Goal: Navigation & Orientation: Find specific page/section

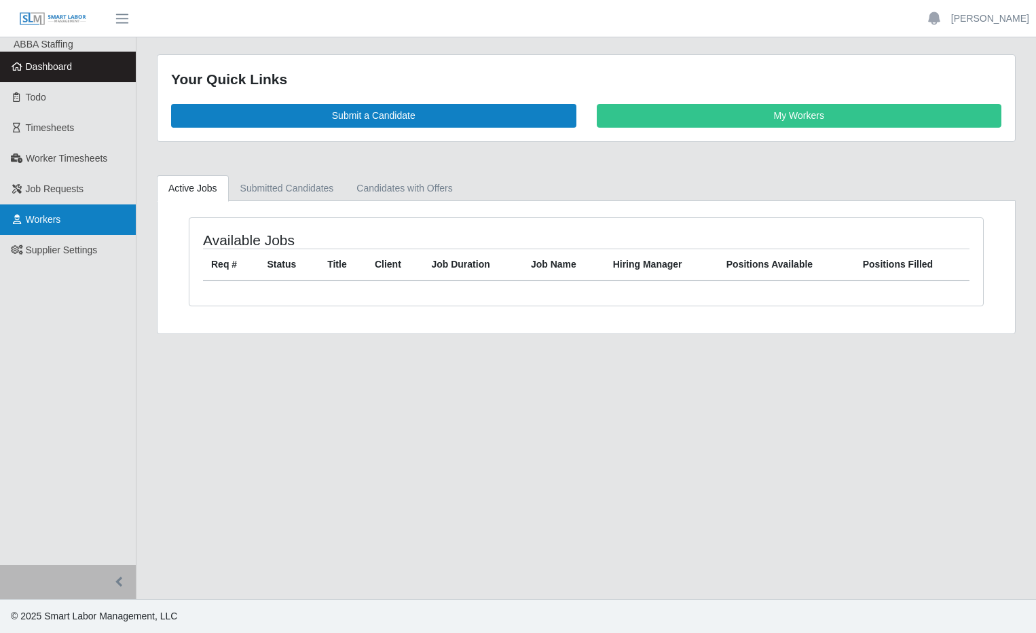
click at [54, 220] on span "Workers" at bounding box center [43, 219] width 35 height 11
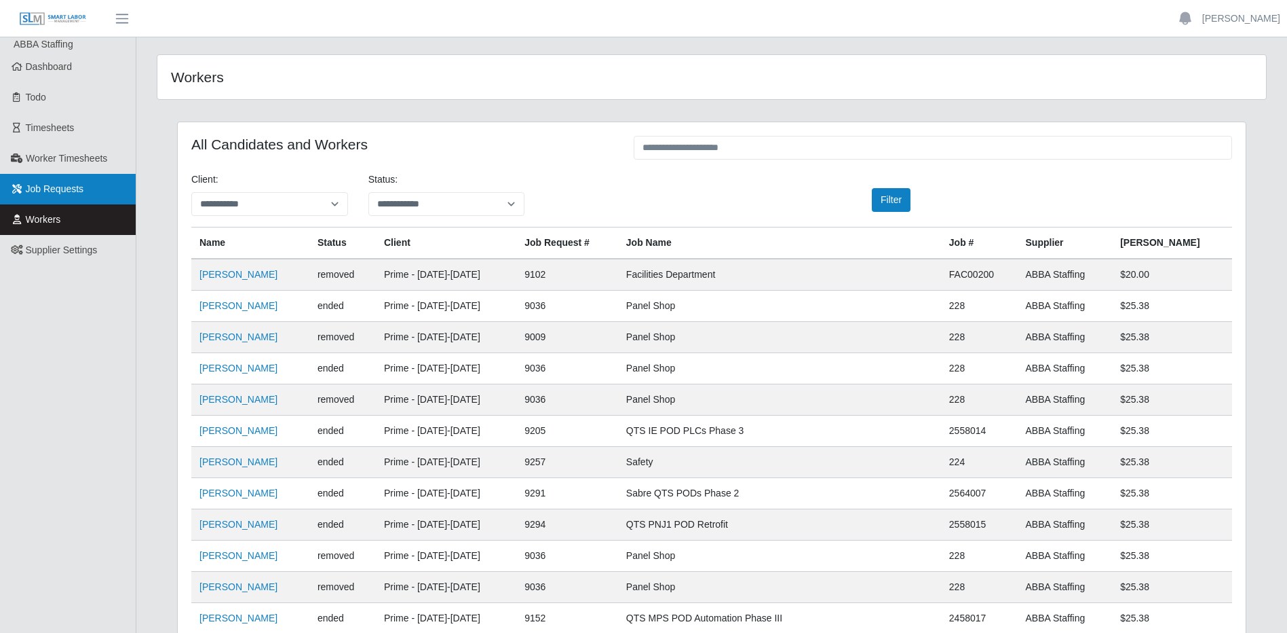
click at [60, 189] on span "Job Requests" at bounding box center [55, 188] width 58 height 11
